Goal: Find specific page/section: Find specific page/section

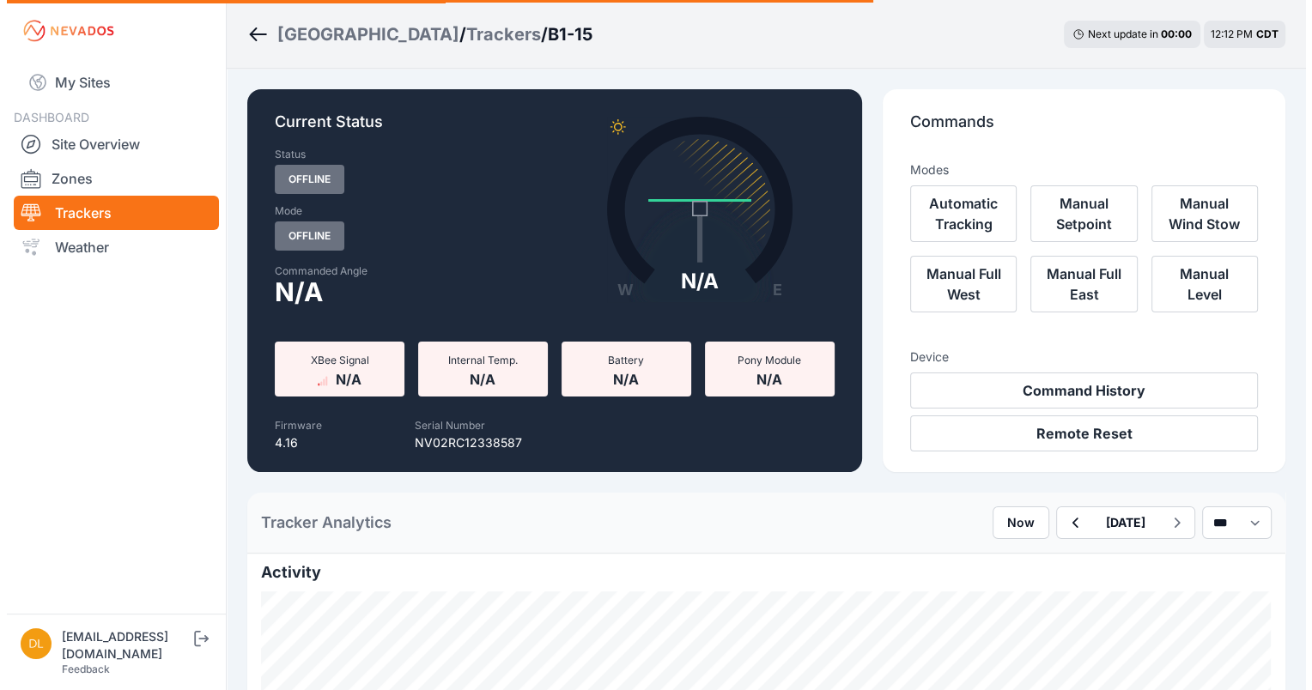
scroll to position [72, 0]
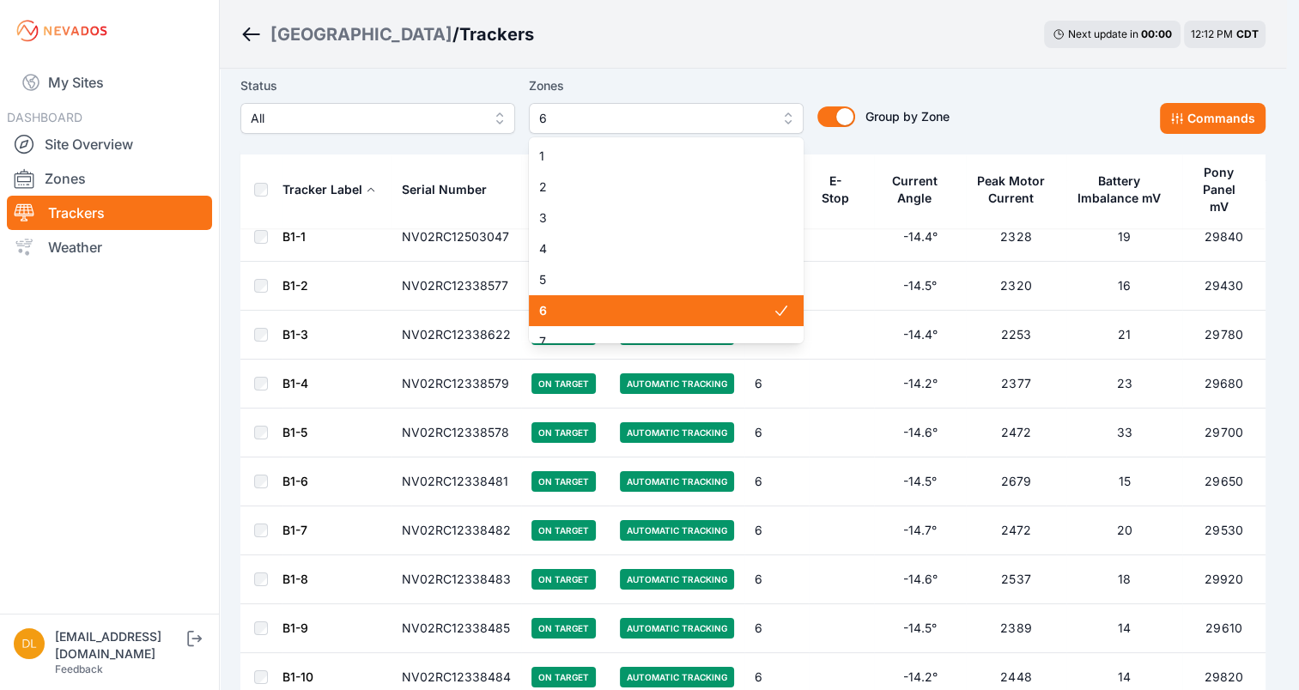
click at [615, 108] on span "6" at bounding box center [654, 118] width 230 height 21
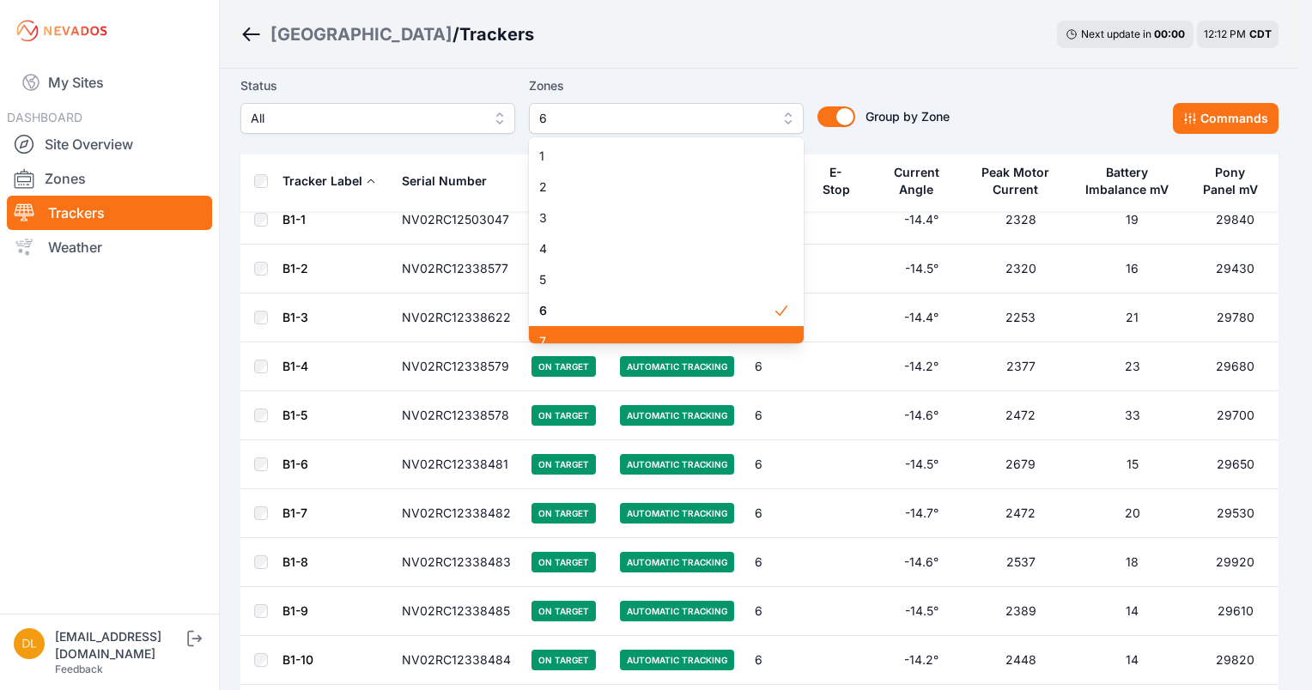
click at [560, 336] on span "7" at bounding box center [655, 341] width 233 height 17
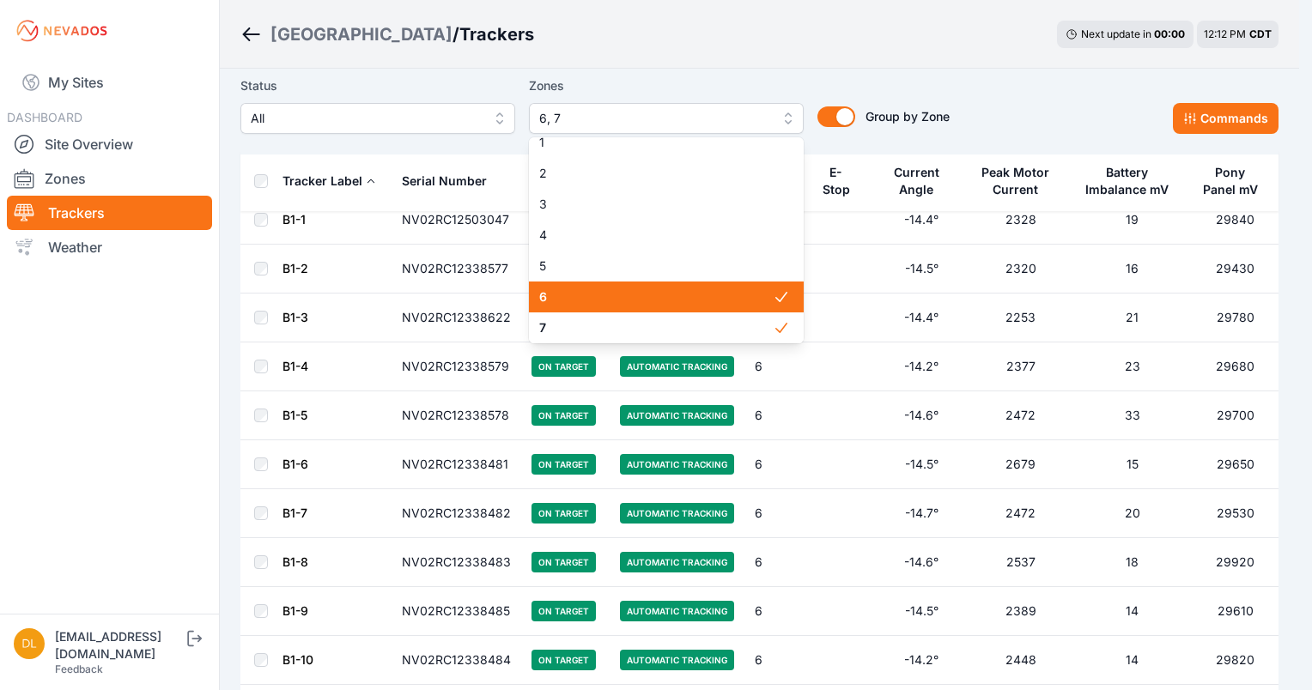
click at [591, 306] on span "6" at bounding box center [655, 296] width 233 height 17
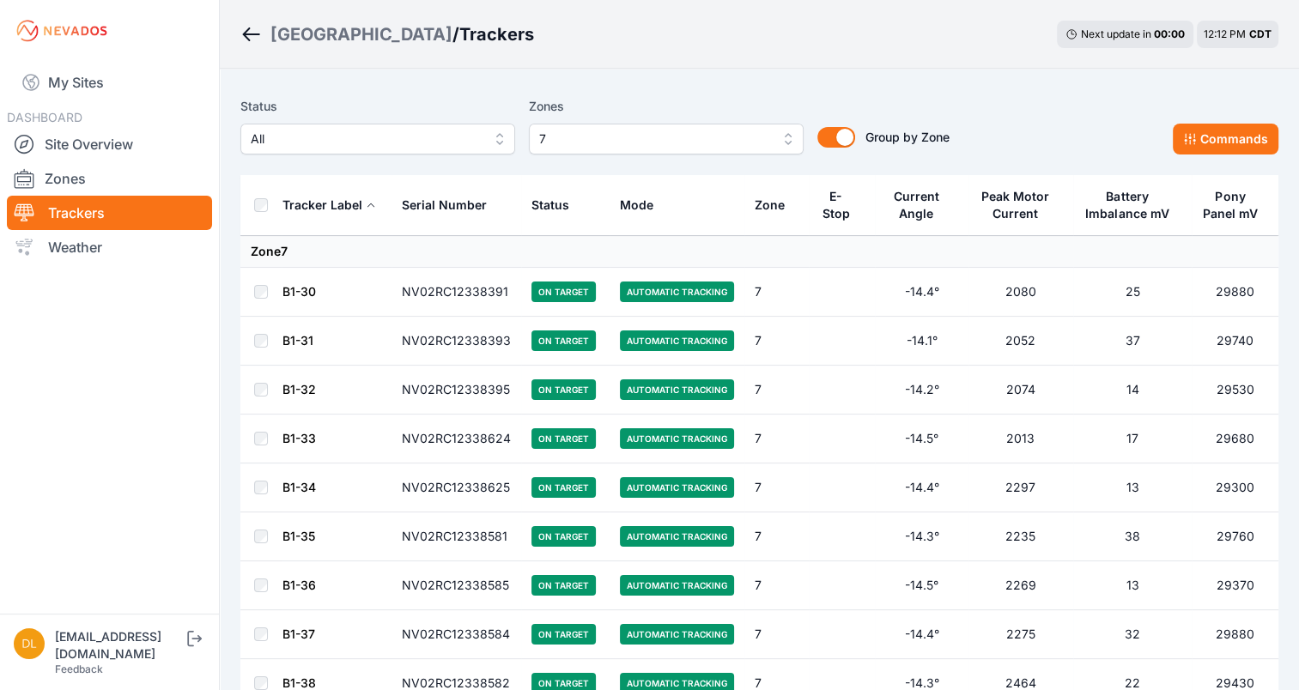
click at [770, 37] on div "Sunlight Road / Trackers Next update in 00 : 00 12:12 PM CDT" at bounding box center [759, 34] width 1079 height 69
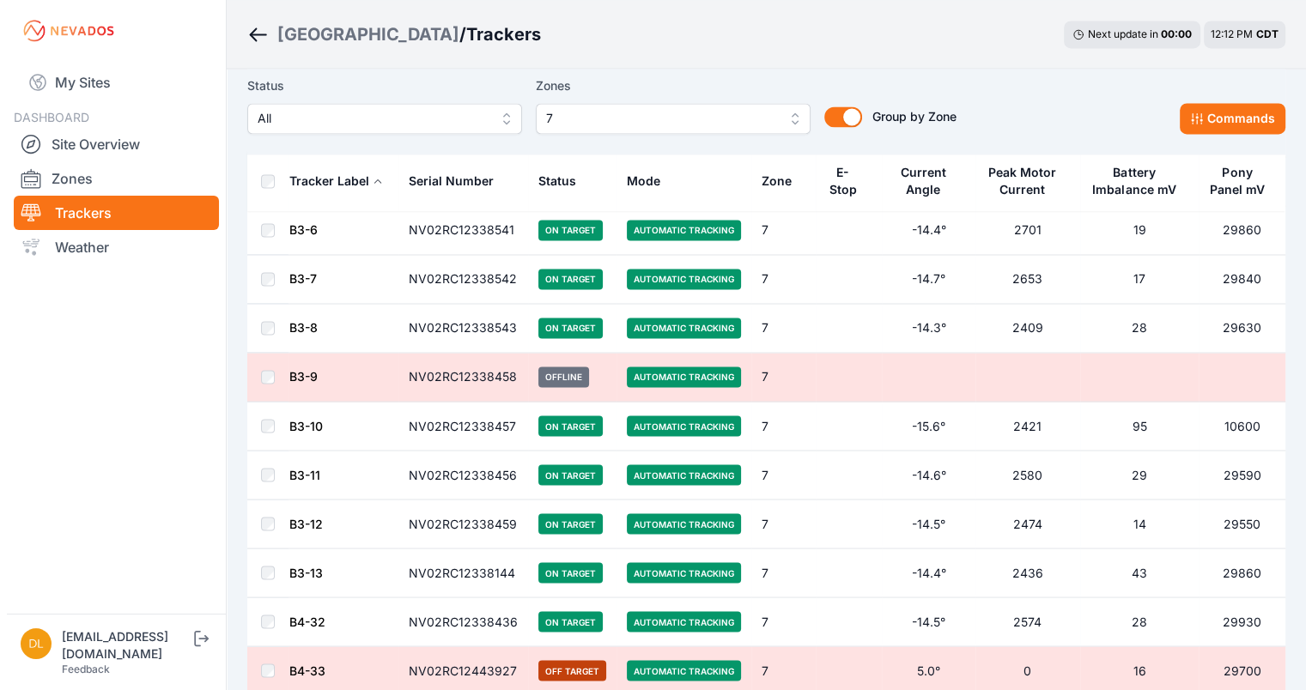
scroll to position [2850, 0]
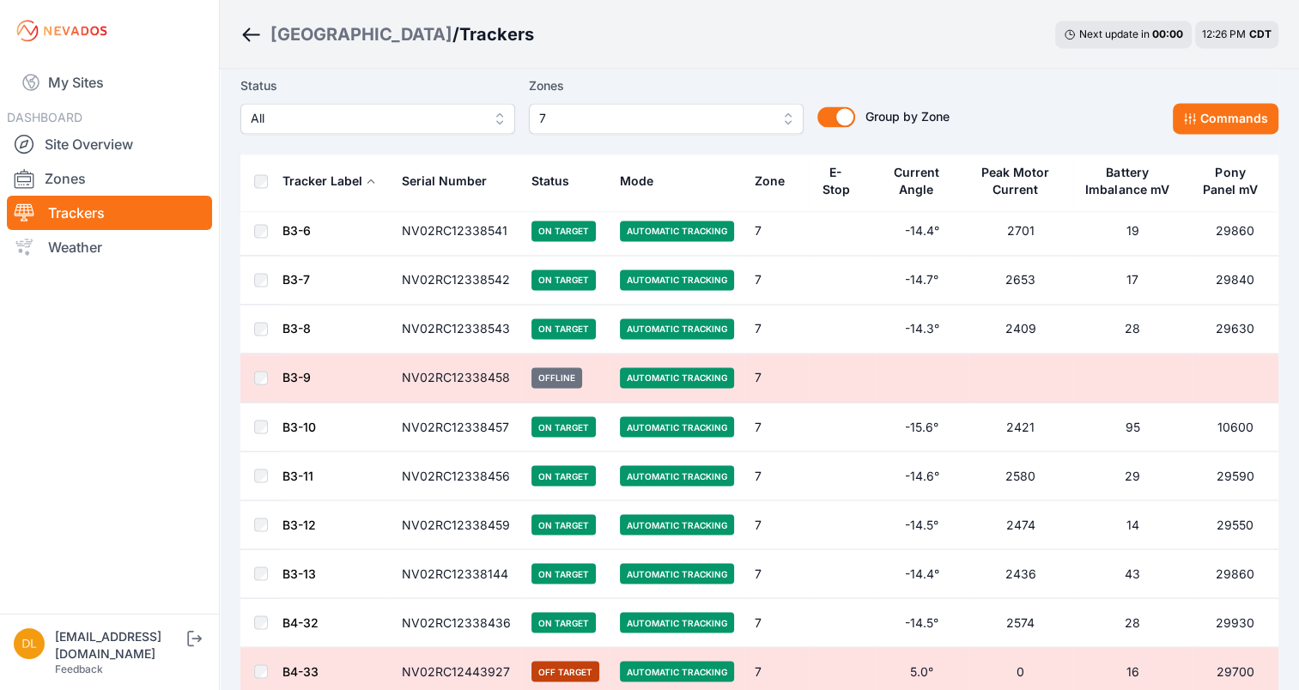
click at [753, 118] on span "7" at bounding box center [654, 118] width 230 height 21
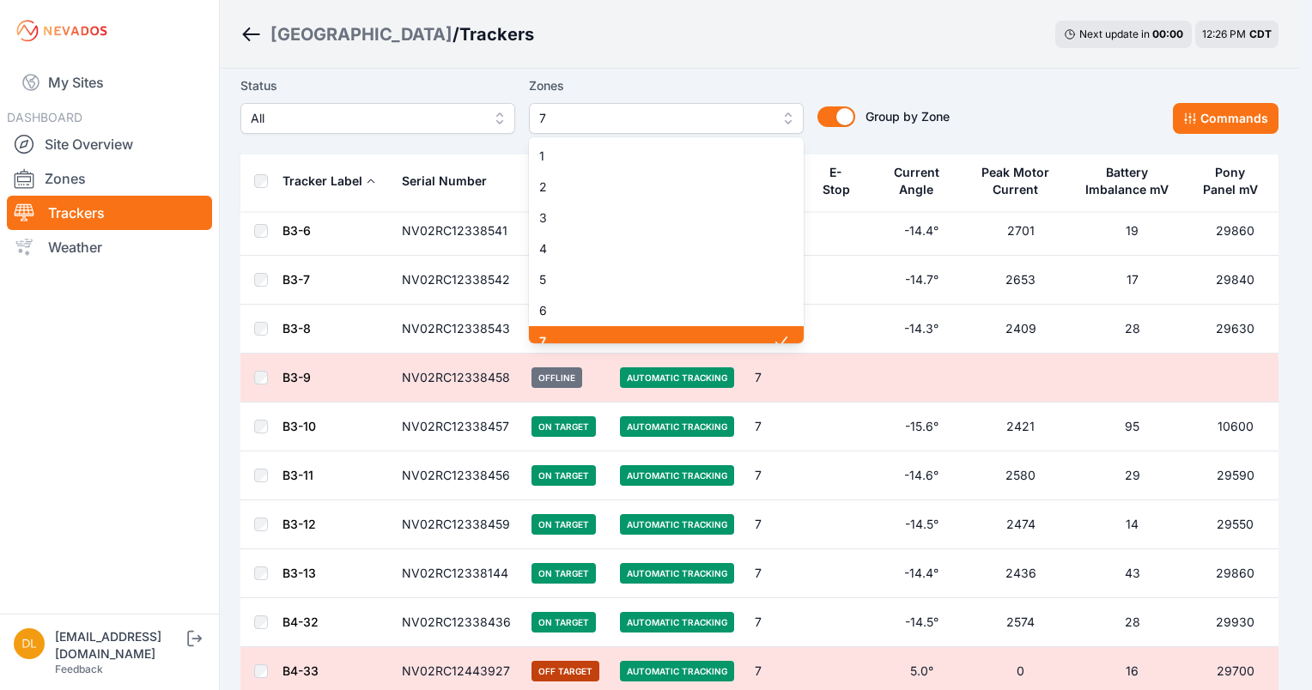
scroll to position [14, 0]
click at [729, 326] on span "7" at bounding box center [655, 327] width 233 height 17
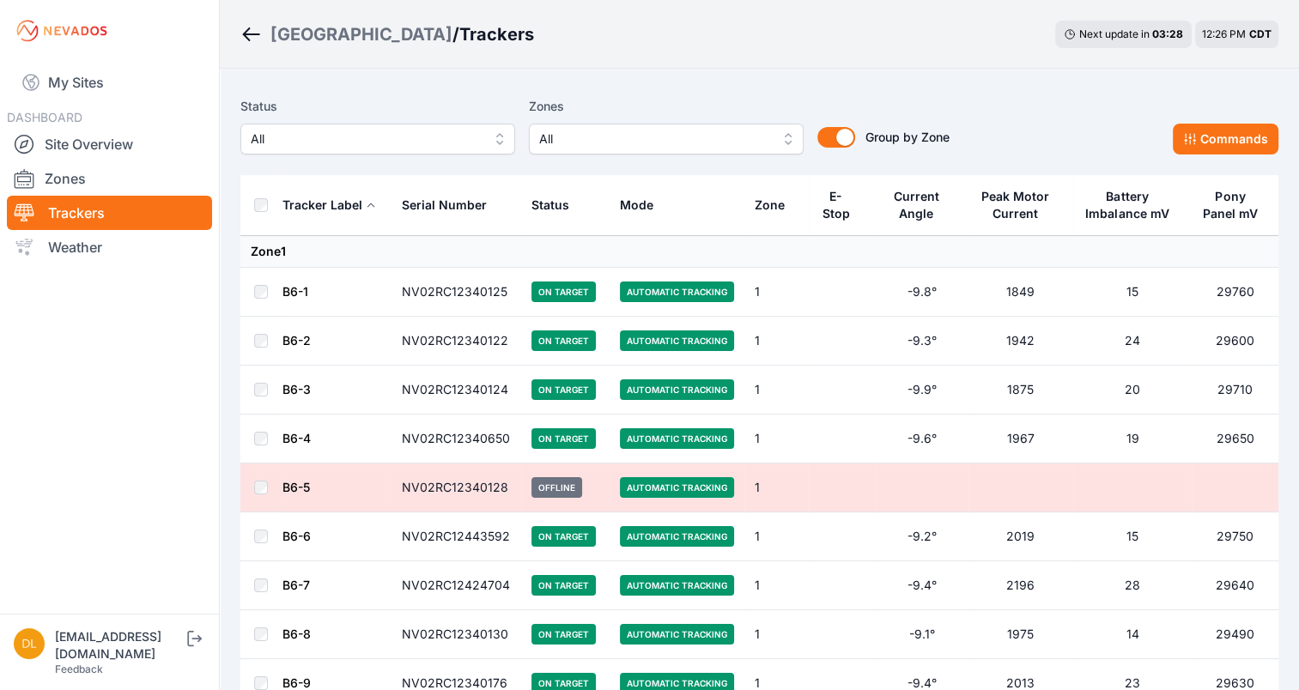
click at [761, 137] on span "All" at bounding box center [654, 139] width 230 height 21
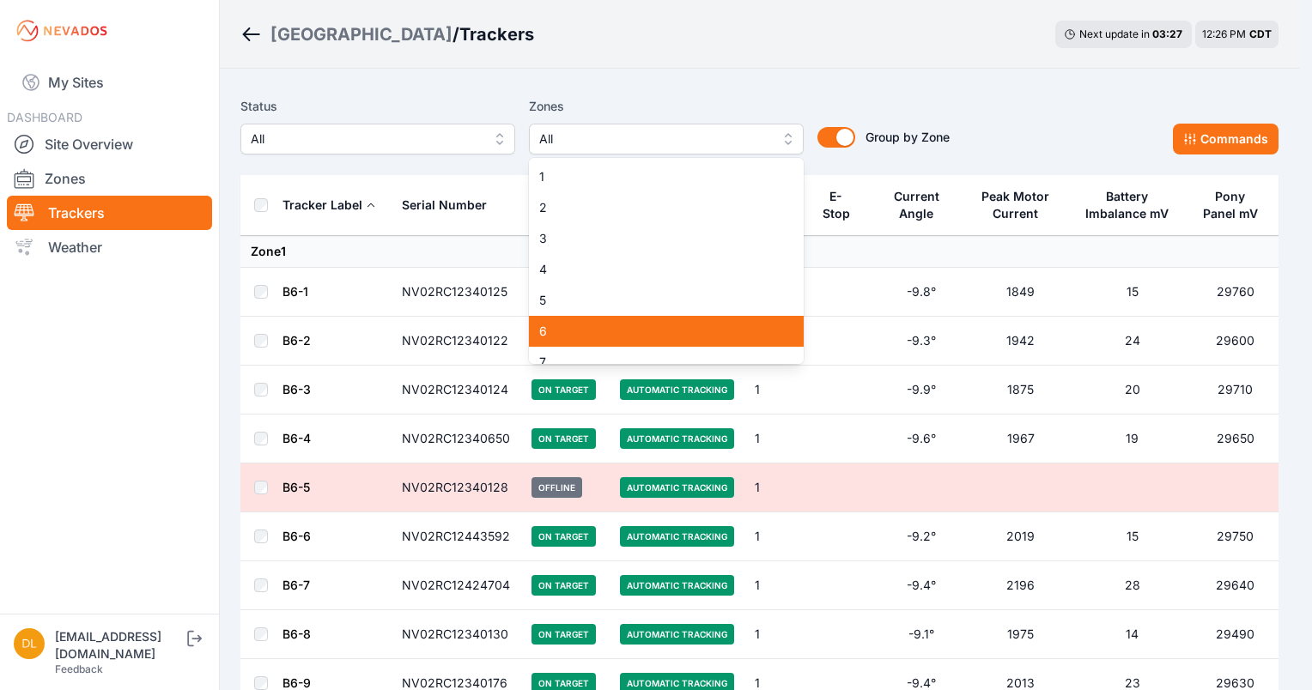
click at [699, 324] on span "6" at bounding box center [655, 331] width 233 height 17
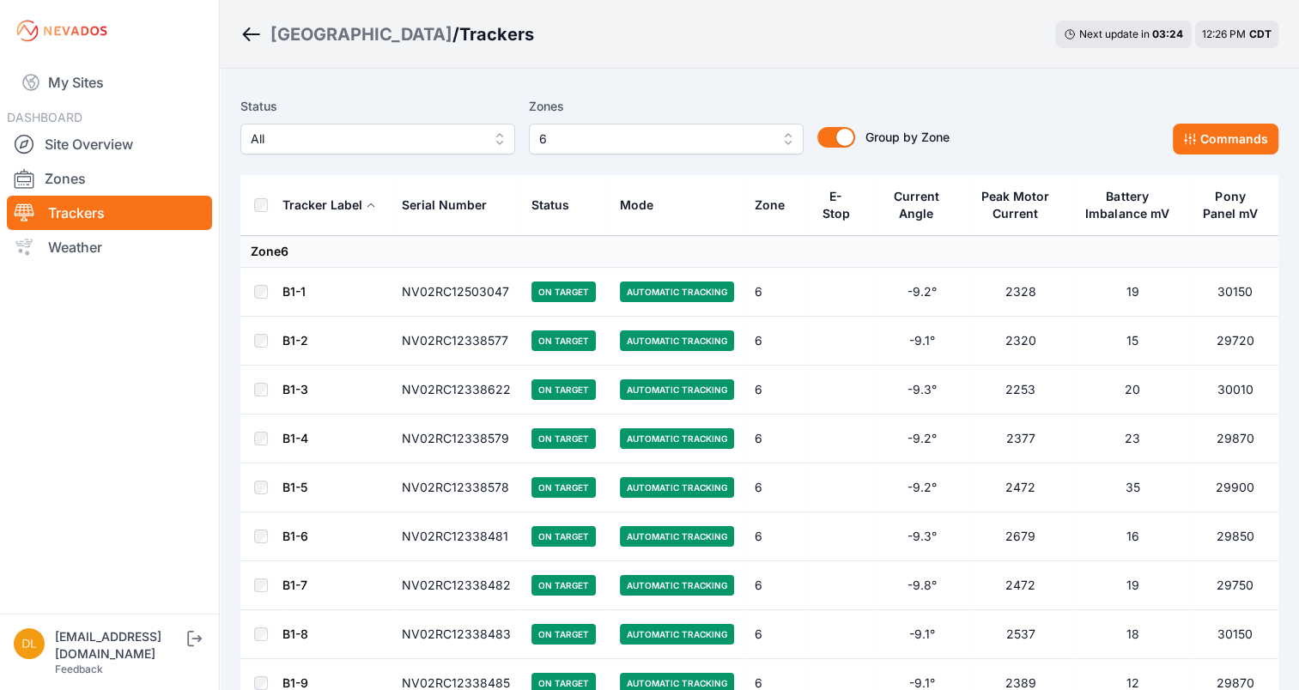
click at [994, 52] on div "Sunlight Road / Trackers Next update in 03 : 24 12:26 PM CDT" at bounding box center [759, 34] width 1079 height 69
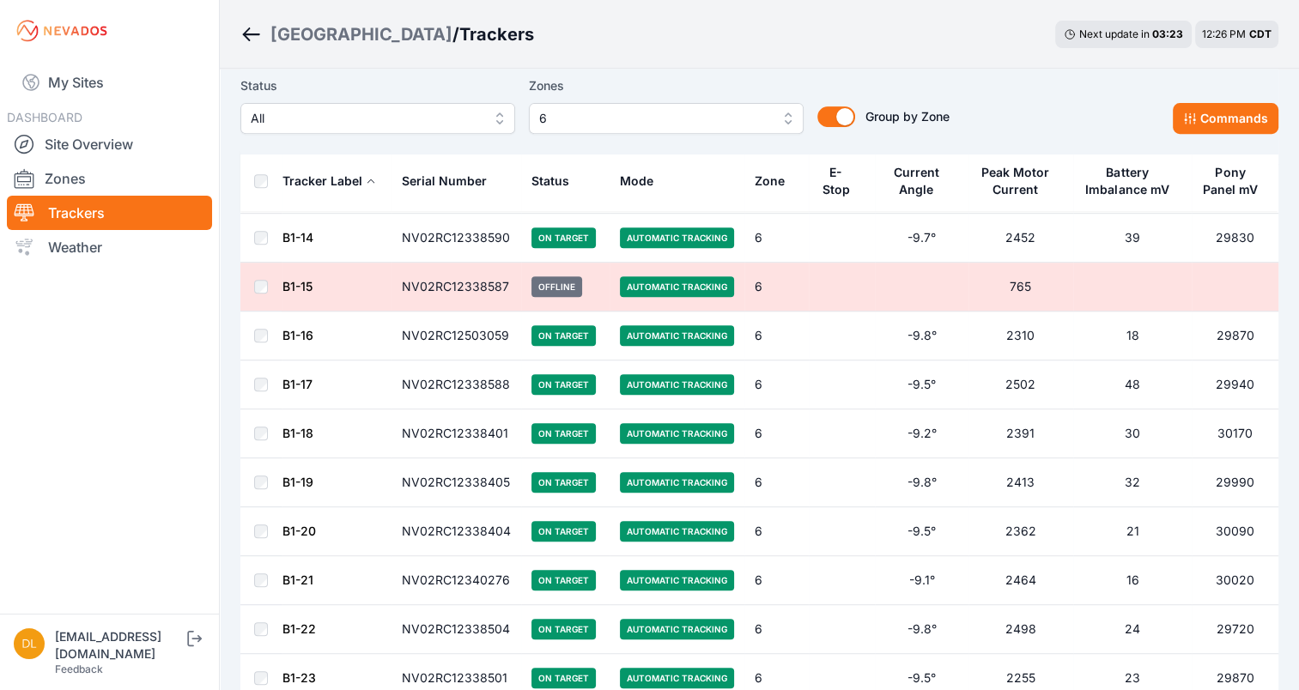
click at [994, 52] on div "Sunlight Road / Trackers Next update in 03 : 23 12:26 PM CDT" at bounding box center [759, 34] width 1079 height 69
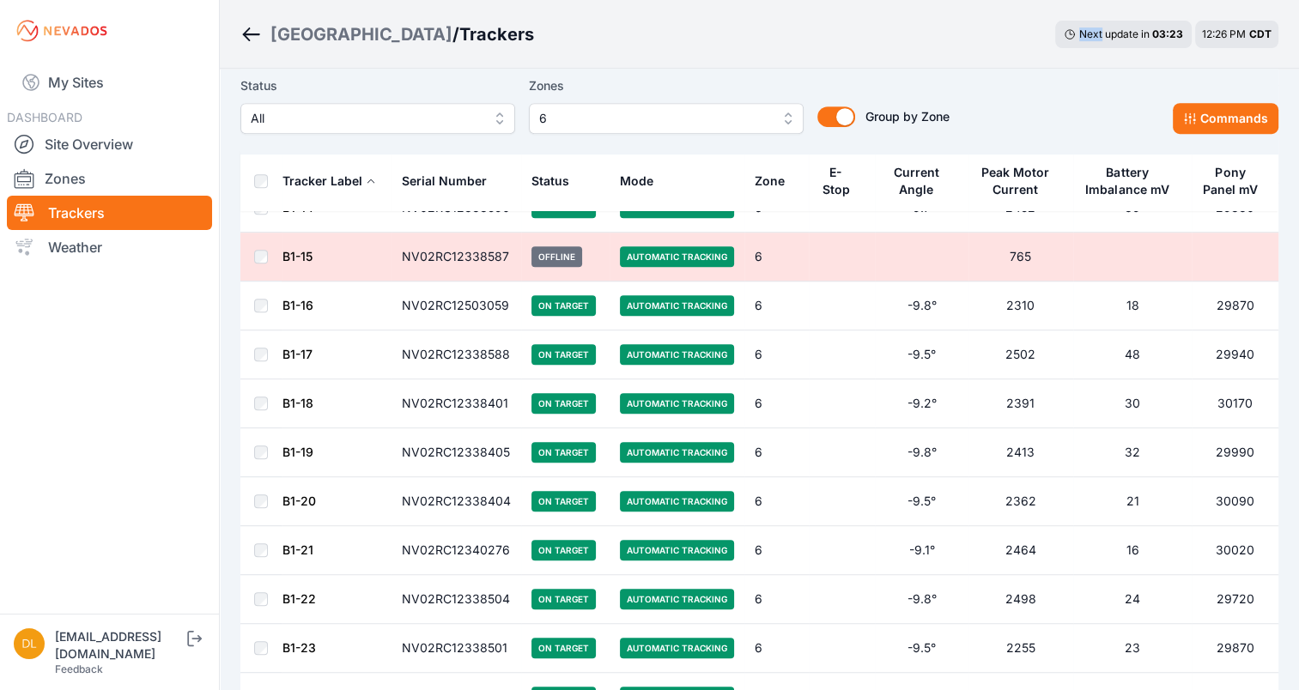
scroll to position [721, 0]
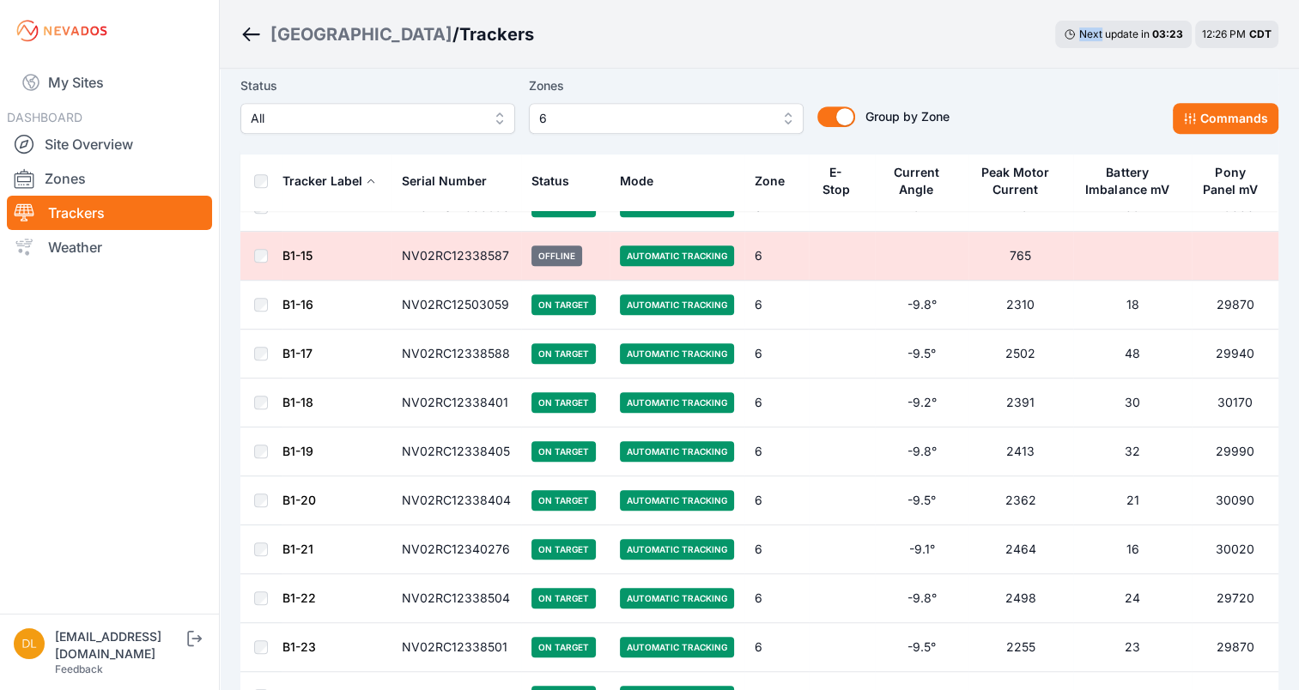
click at [994, 52] on div "Sunlight Road / Trackers Next update in 03 : 23 12:26 PM CDT" at bounding box center [759, 34] width 1079 height 69
